Goal: Task Accomplishment & Management: Manage account settings

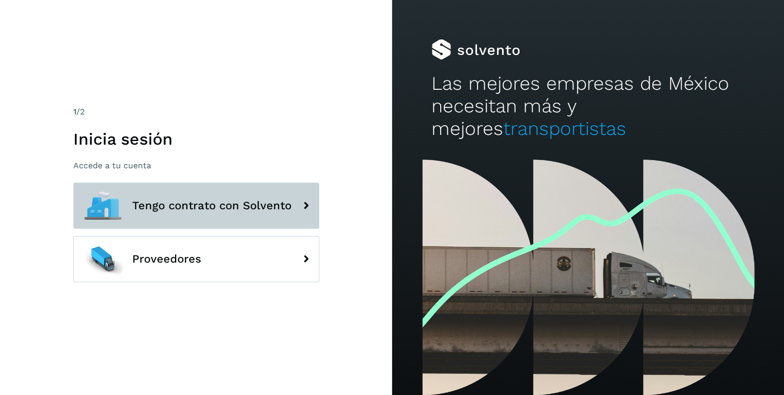
click at [288, 207] on span "Tengo contrato con Solvento" at bounding box center [211, 205] width 159 height 12
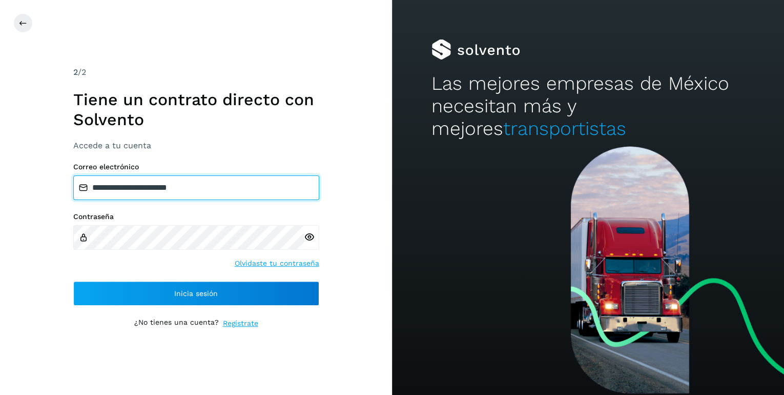
click at [210, 185] on input "**********" at bounding box center [196, 187] width 246 height 25
type input "**********"
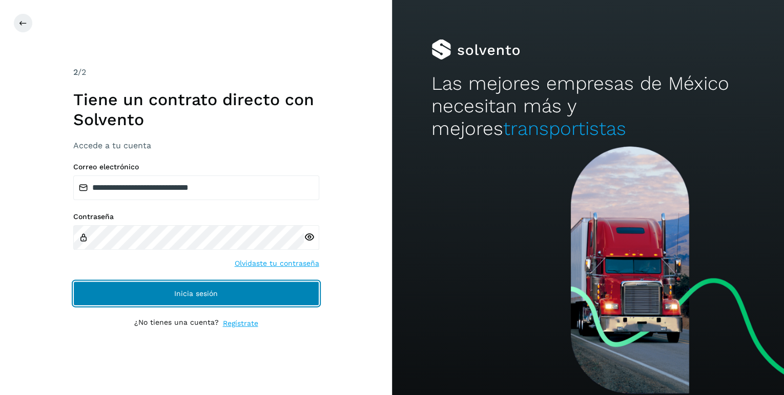
click at [209, 294] on span "Inicia sesión" at bounding box center [196, 293] width 44 height 7
